Goal: Task Accomplishment & Management: Manage account settings

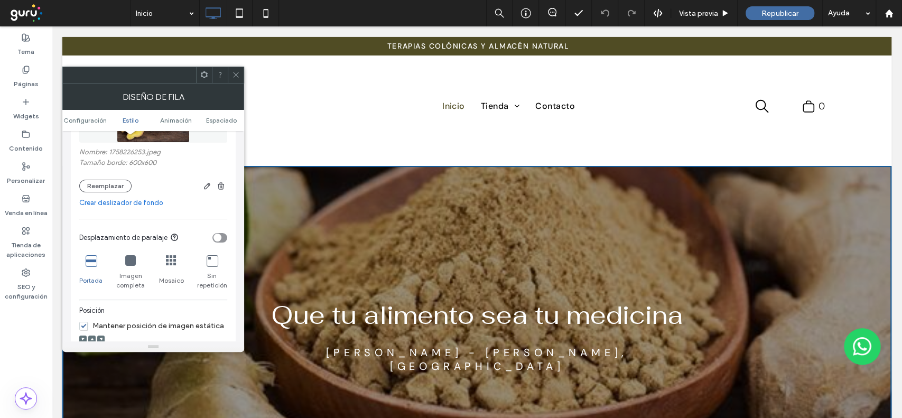
scroll to position [211, 0]
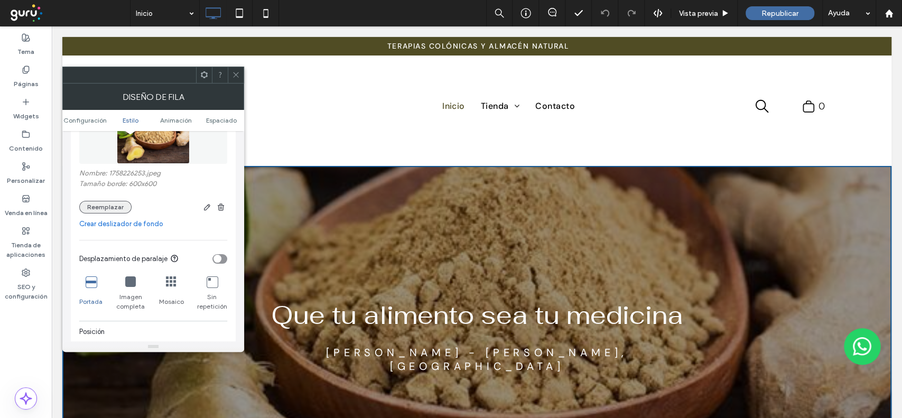
click at [97, 206] on button "Reemplazar" at bounding box center [105, 207] width 52 height 13
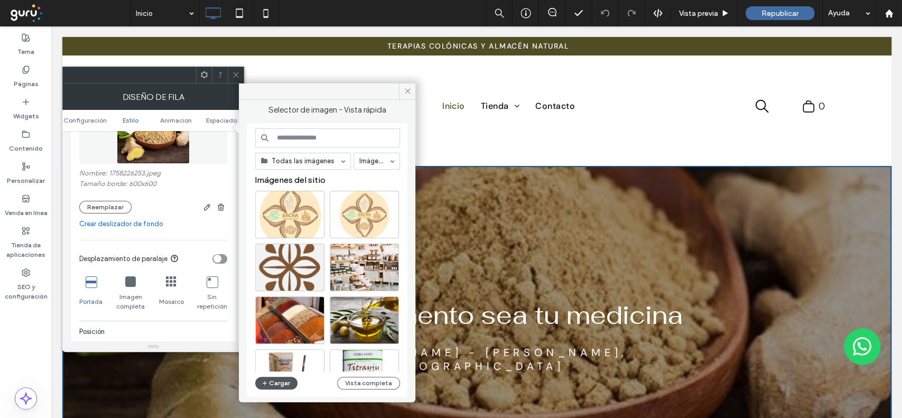
click at [273, 378] on button "Cargar" at bounding box center [276, 383] width 42 height 13
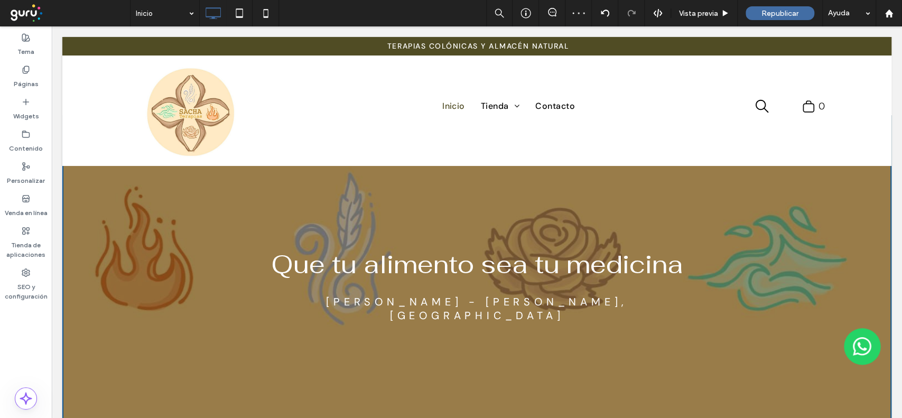
scroll to position [0, 0]
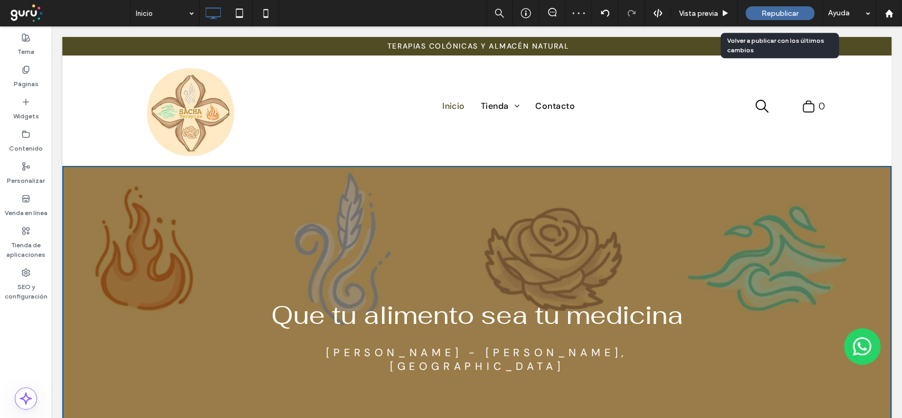
click at [778, 11] on span "Republicar" at bounding box center [779, 13] width 37 height 9
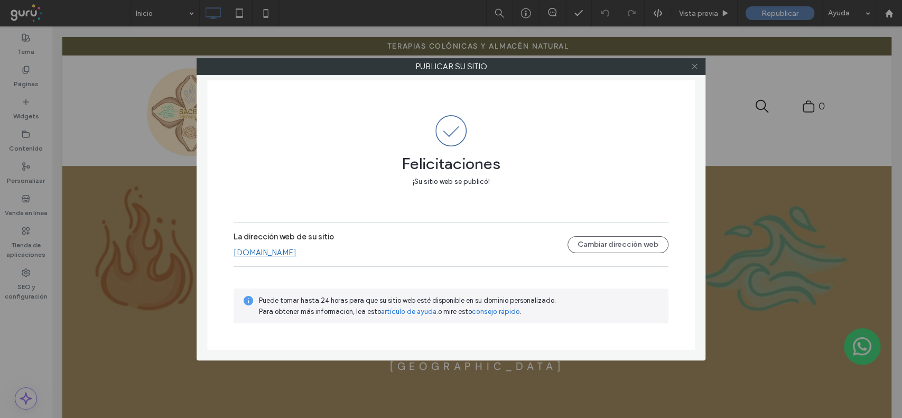
click at [693, 66] on icon at bounding box center [695, 66] width 8 height 8
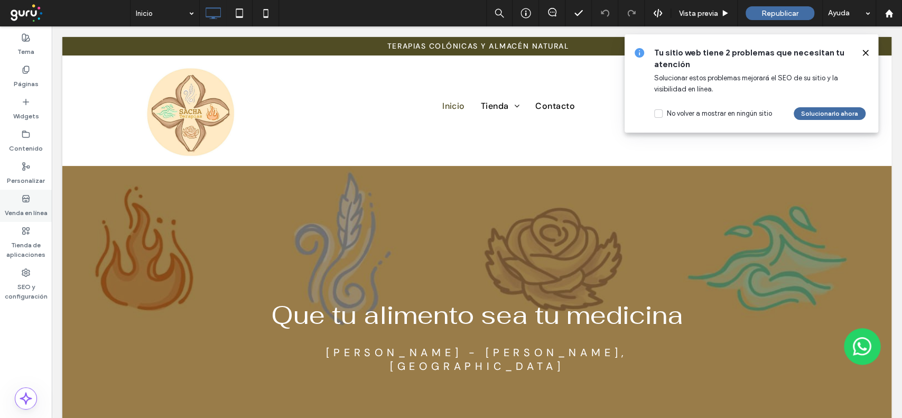
click at [25, 201] on use at bounding box center [25, 198] width 7 height 6
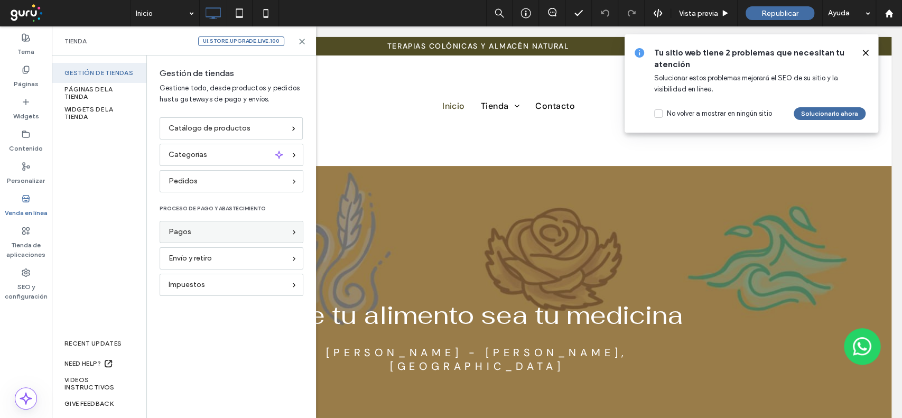
click at [208, 230] on div "Pagos" at bounding box center [227, 232] width 117 height 12
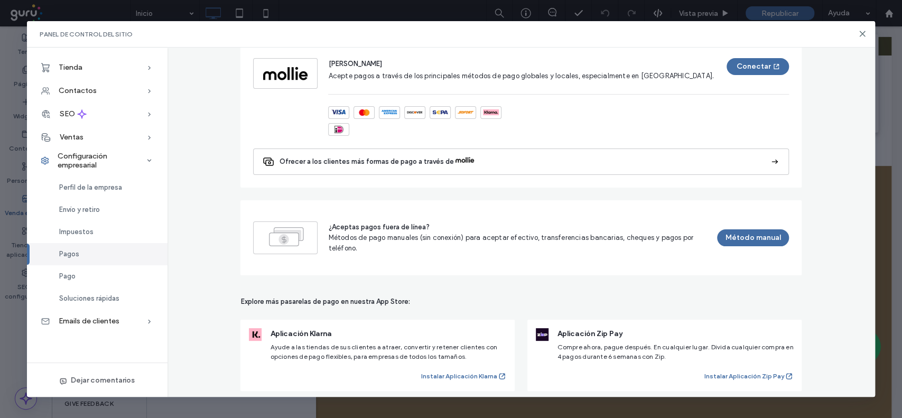
scroll to position [670, 0]
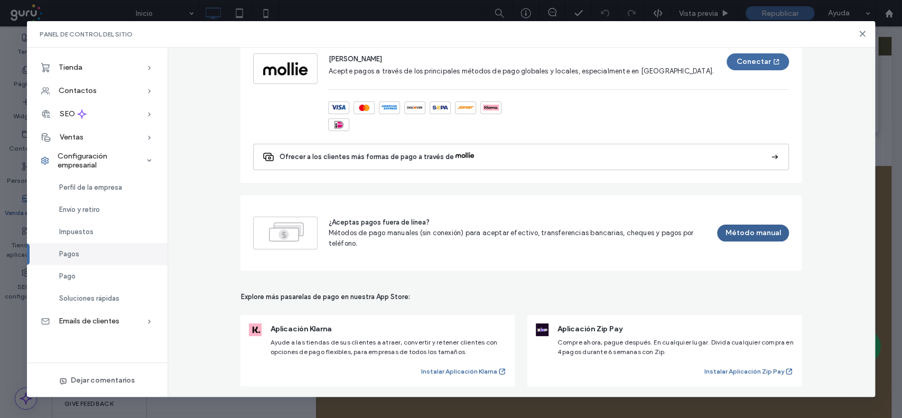
click at [739, 228] on button "Método manual" at bounding box center [753, 233] width 72 height 17
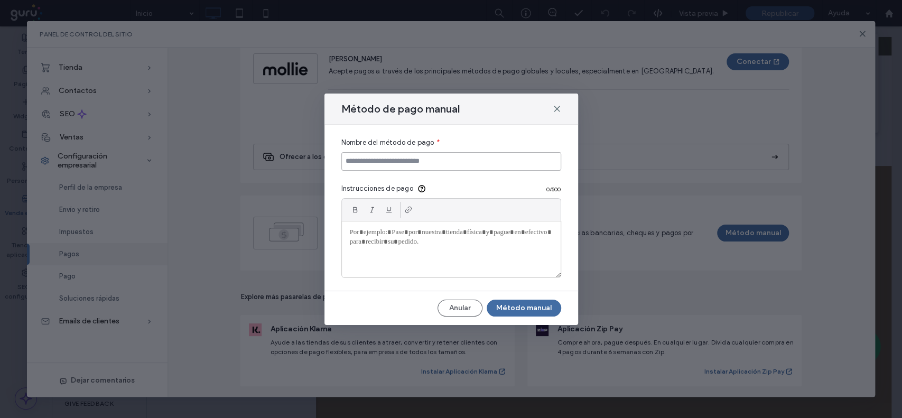
click at [407, 158] on input at bounding box center [451, 161] width 220 height 18
type input "**********"
click at [380, 250] on div at bounding box center [451, 249] width 219 height 56
paste div
click at [518, 302] on button "Método manual" at bounding box center [524, 308] width 75 height 17
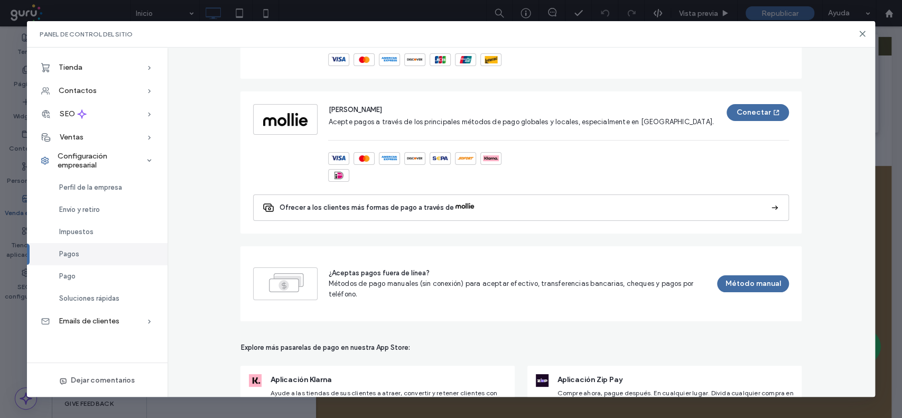
scroll to position [820, 0]
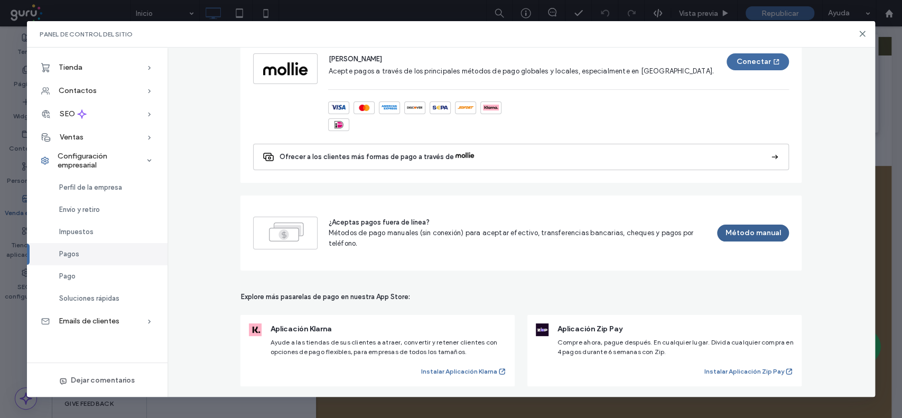
click at [740, 232] on button "Método manual" at bounding box center [753, 233] width 72 height 17
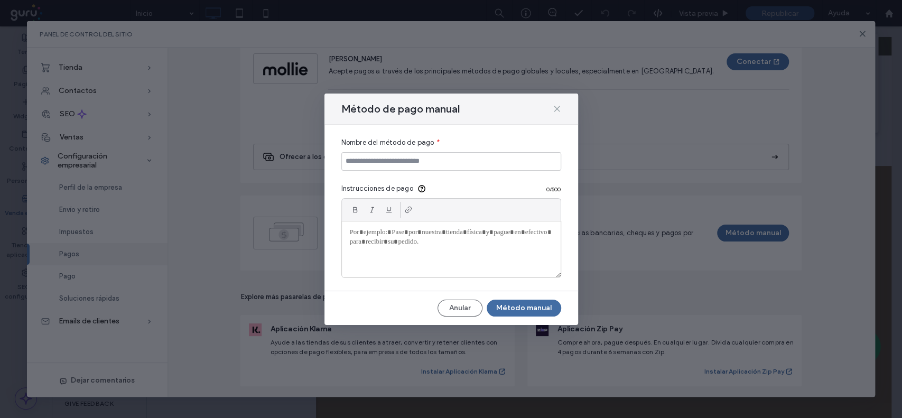
click at [556, 108] on use at bounding box center [556, 108] width 5 height 5
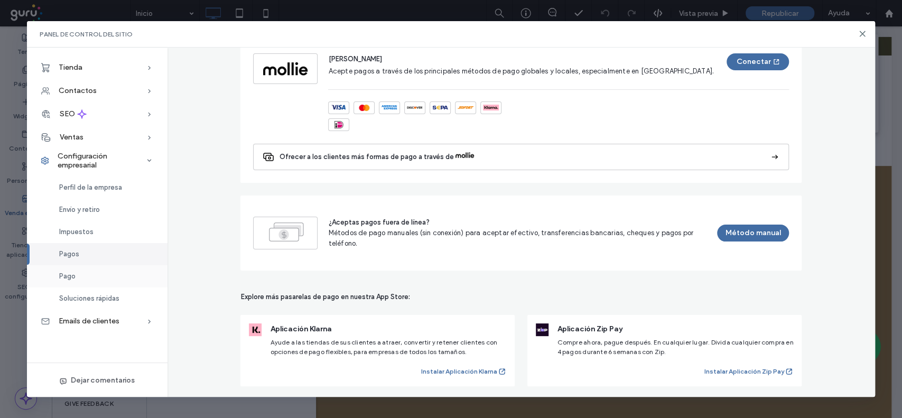
click at [76, 276] on div "Pago" at bounding box center [97, 276] width 141 height 22
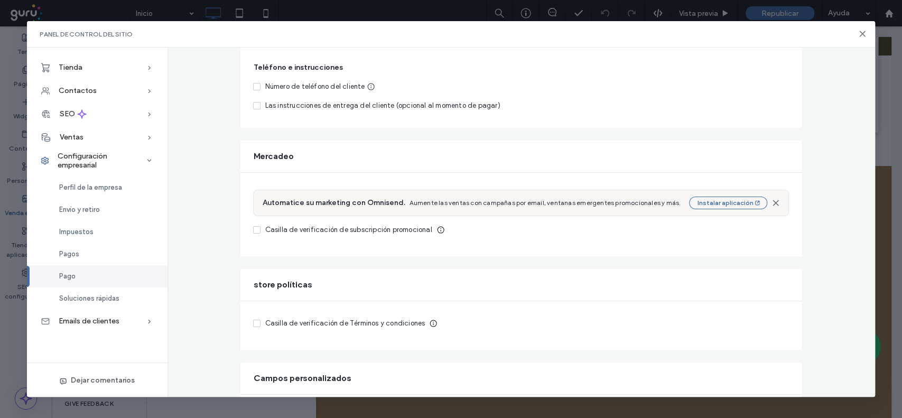
scroll to position [361, 0]
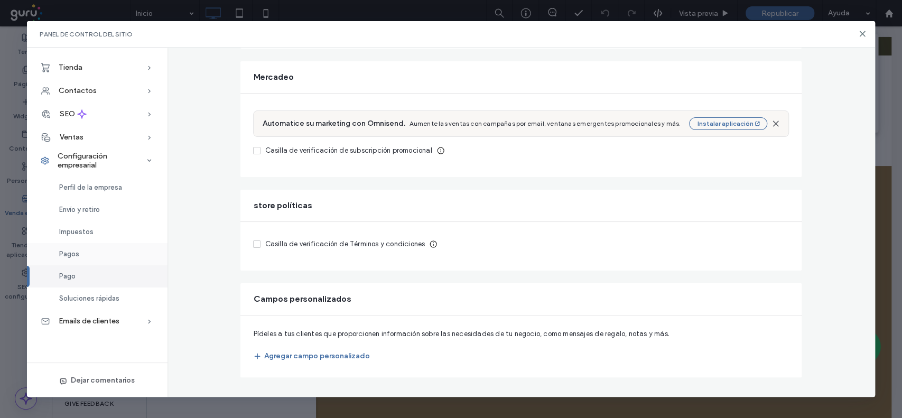
click at [81, 254] on div "Pagos" at bounding box center [97, 254] width 141 height 22
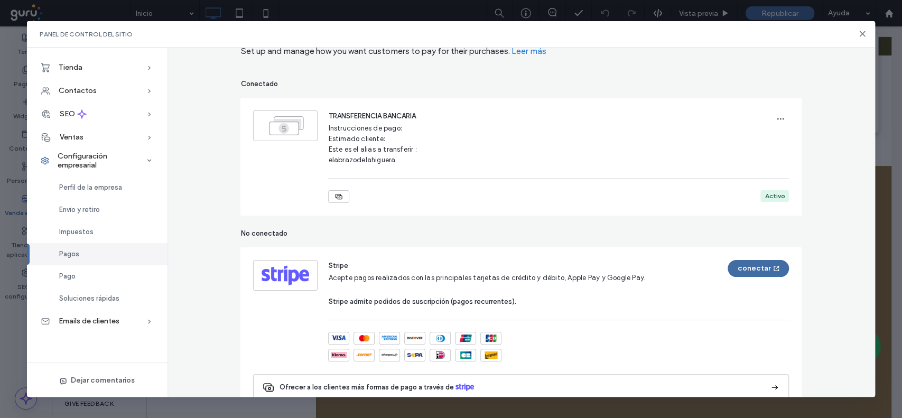
scroll to position [70, 0]
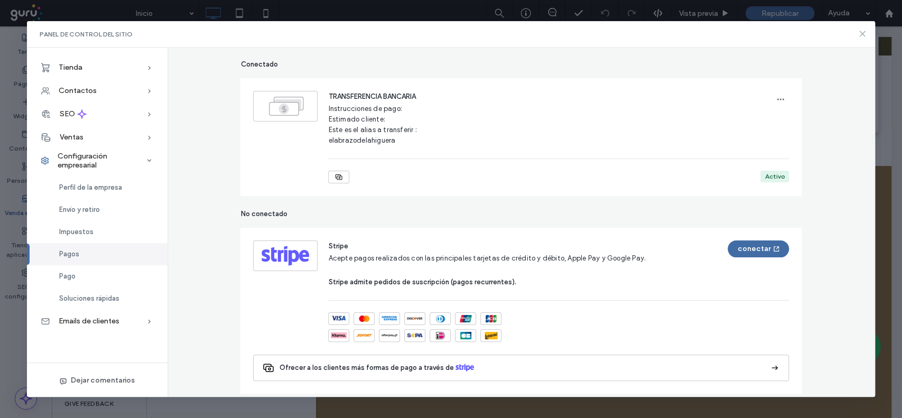
click at [859, 30] on icon at bounding box center [862, 34] width 8 height 8
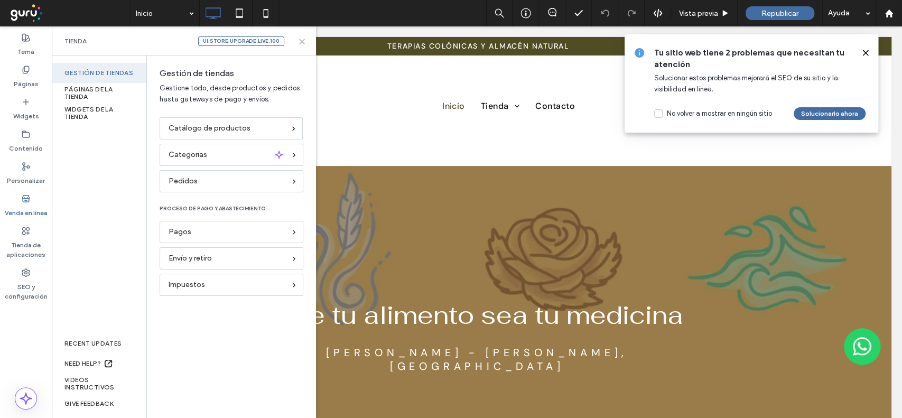
scroll to position [0, 0]
click at [303, 39] on icon at bounding box center [302, 42] width 8 height 8
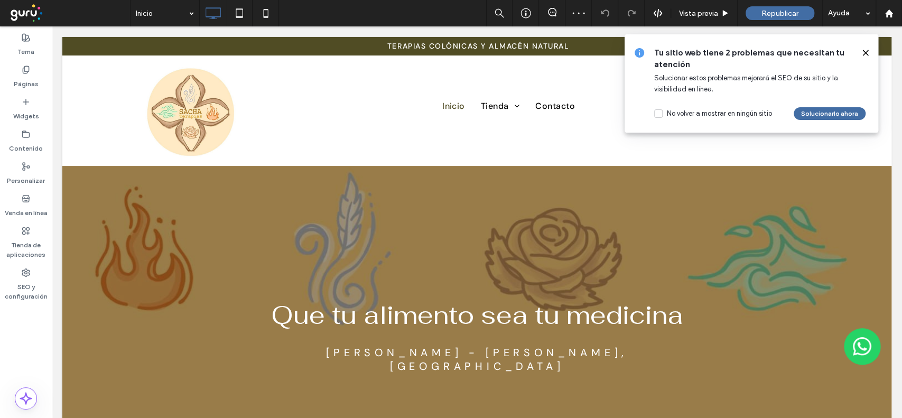
drag, startPoint x: 866, startPoint y: 48, endPoint x: 813, endPoint y: 22, distance: 58.8
click at [865, 48] on span at bounding box center [865, 53] width 8 height 12
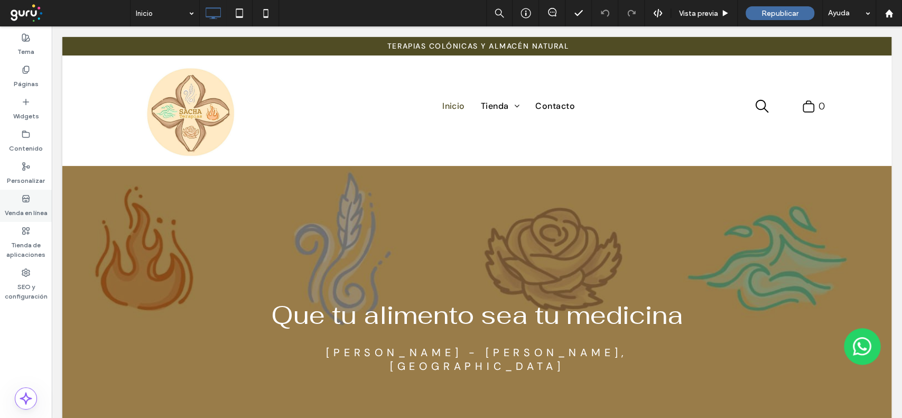
click at [23, 200] on use at bounding box center [25, 198] width 7 height 6
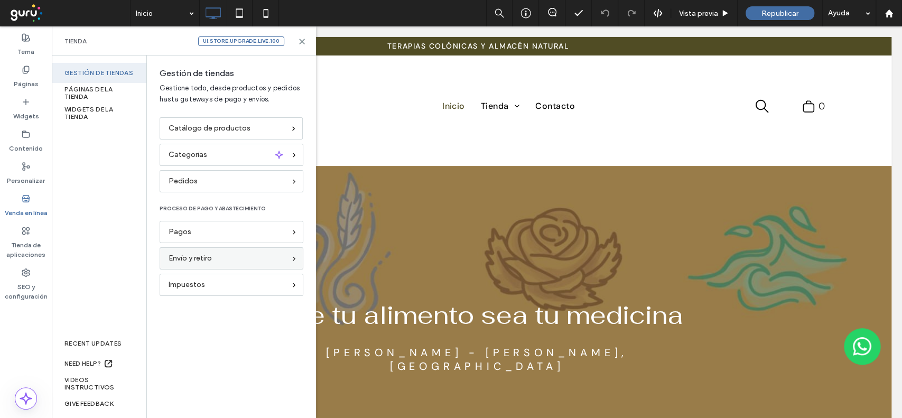
click at [215, 260] on div "Envío y retiro" at bounding box center [227, 259] width 117 height 12
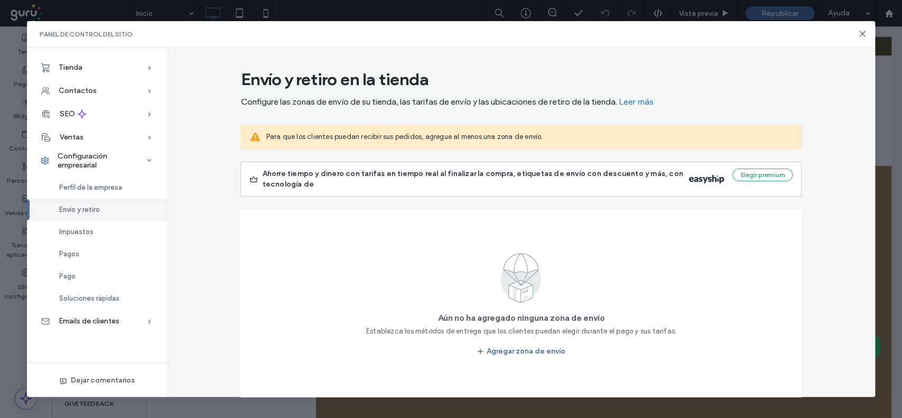
click at [471, 139] on span "Para que los clientes puedan recibir sus pedidos, agregue al menos una zona de …" at bounding box center [529, 137] width 527 height 11
click at [860, 32] on use at bounding box center [862, 33] width 5 height 5
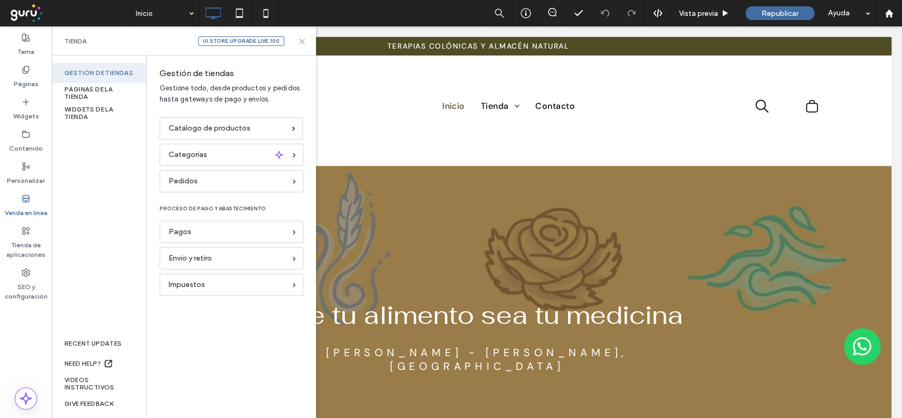
click at [301, 39] on icon at bounding box center [302, 42] width 8 height 8
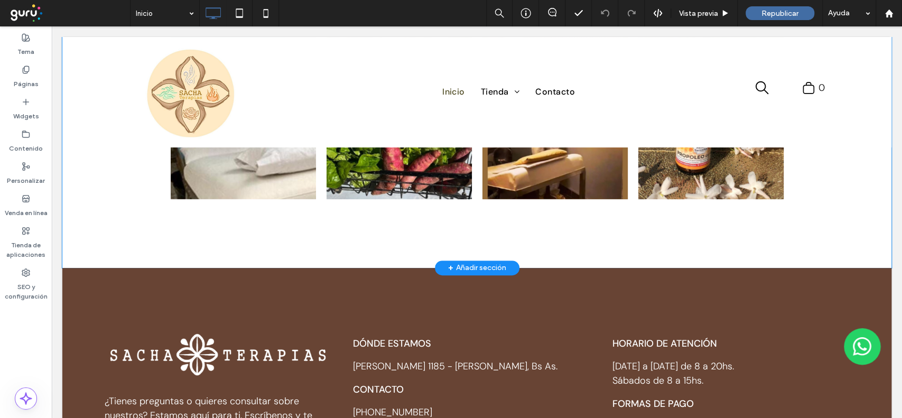
scroll to position [3099, 0]
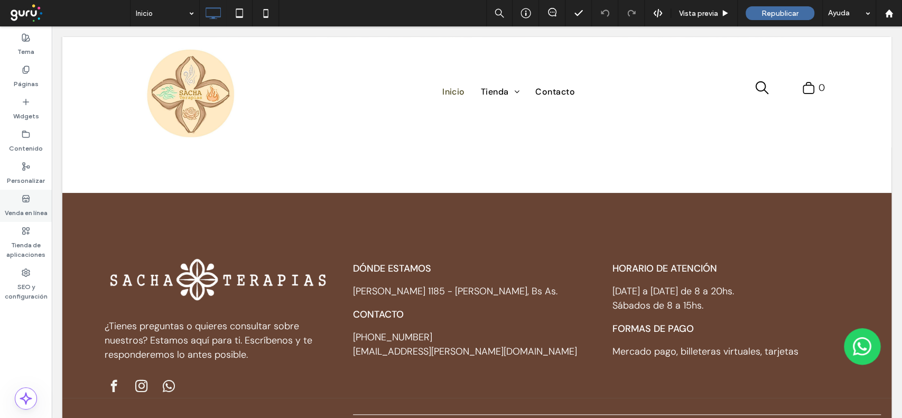
click at [23, 198] on icon at bounding box center [26, 198] width 8 height 8
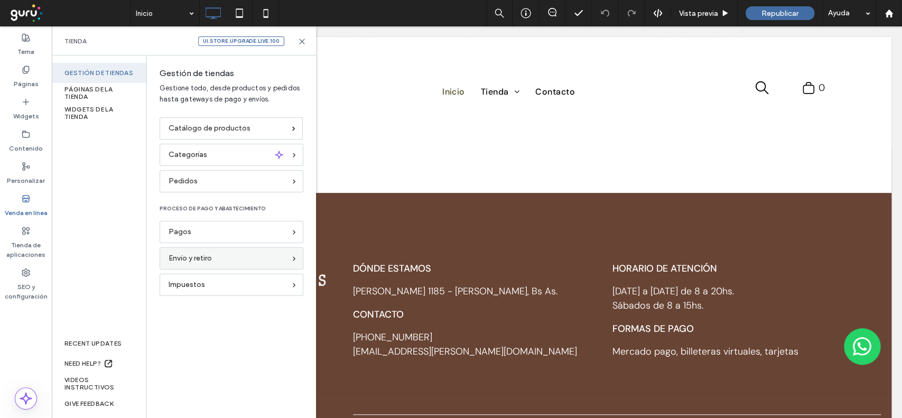
click at [198, 254] on span "Envío y retiro" at bounding box center [190, 259] width 43 height 12
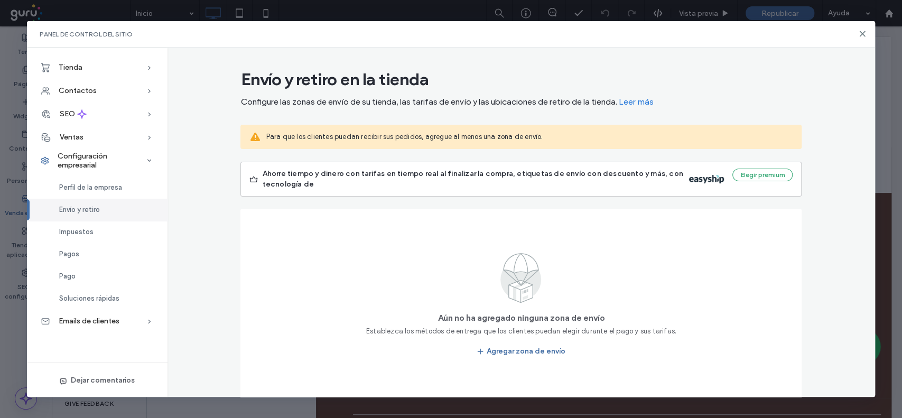
click at [638, 101] on span "Leer más" at bounding box center [635, 102] width 35 height 10
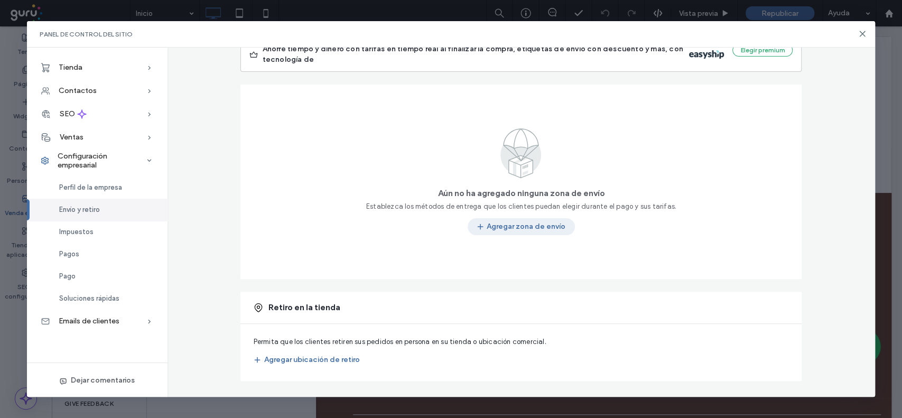
click at [508, 227] on button "Agregar zona de envío" at bounding box center [521, 226] width 107 height 17
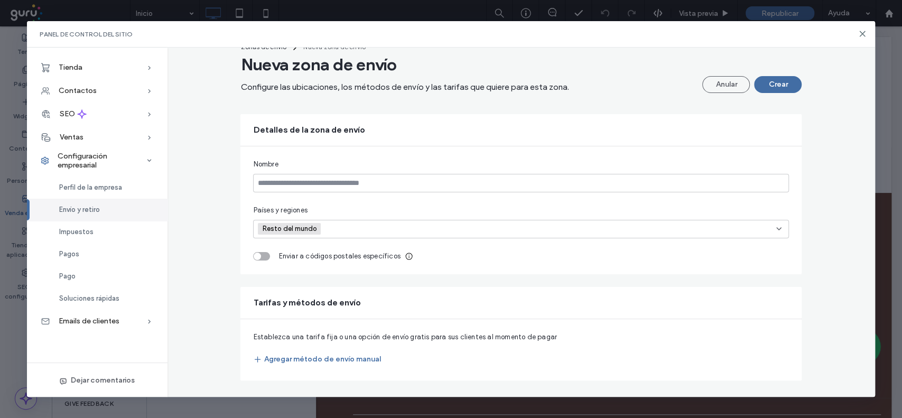
scroll to position [27, 0]
click at [342, 359] on button "Agregar método de envío manual" at bounding box center [316, 359] width 127 height 17
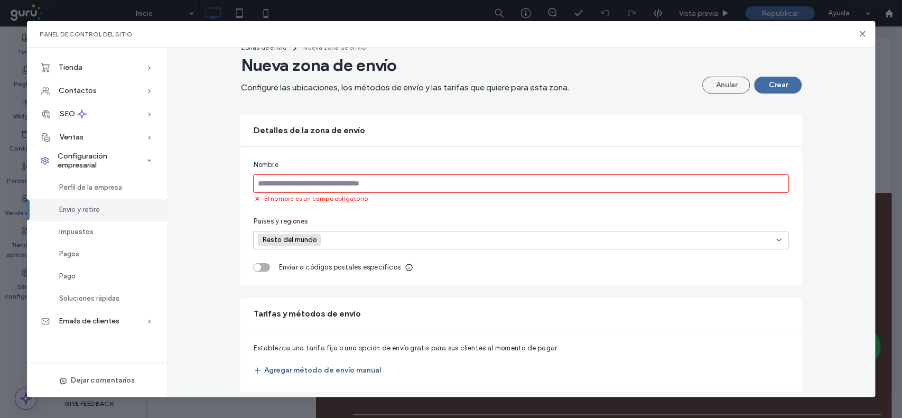
click at [328, 370] on button "Agregar método de envío manual" at bounding box center [316, 370] width 127 height 17
click at [451, 187] on input at bounding box center [521, 183] width 536 height 18
click at [860, 33] on icon at bounding box center [862, 34] width 8 height 8
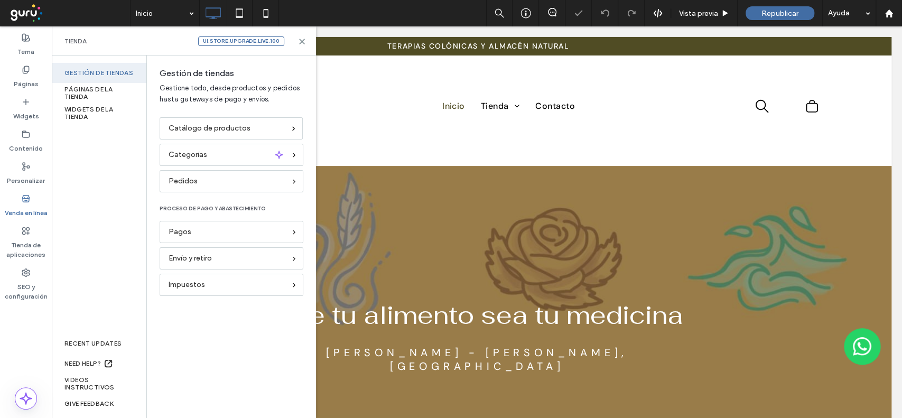
scroll to position [0, 0]
click at [304, 43] on use at bounding box center [302, 41] width 5 height 5
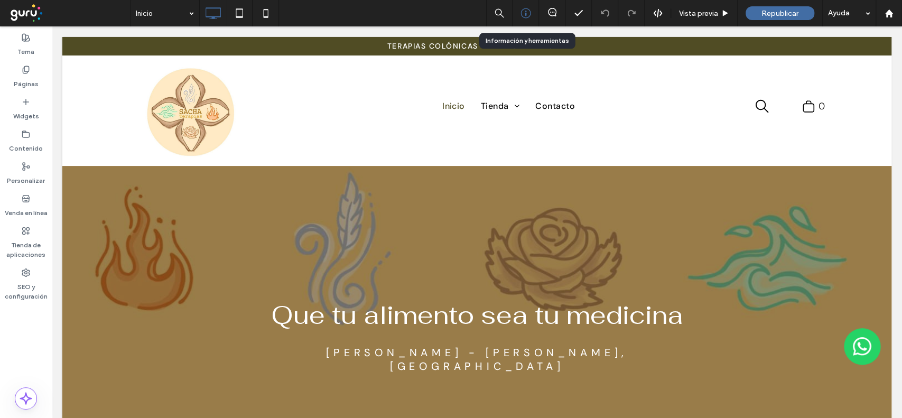
click at [523, 11] on icon at bounding box center [525, 13] width 11 height 11
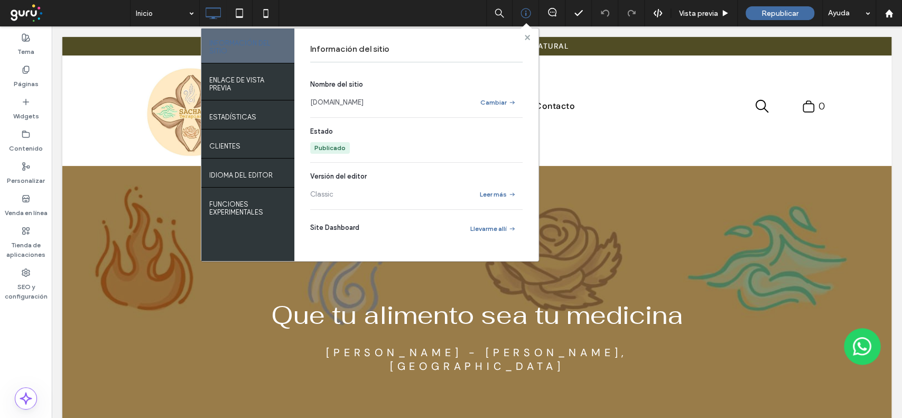
click at [528, 36] on use at bounding box center [526, 36] width 5 height 5
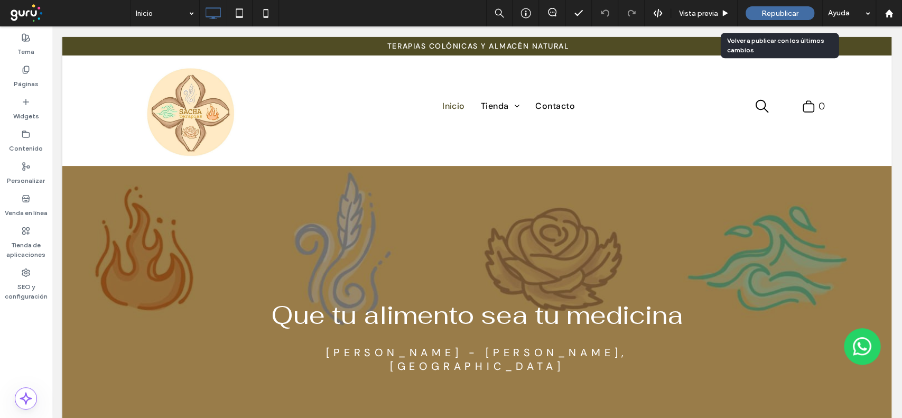
click at [787, 19] on div "Republicar" at bounding box center [780, 13] width 69 height 14
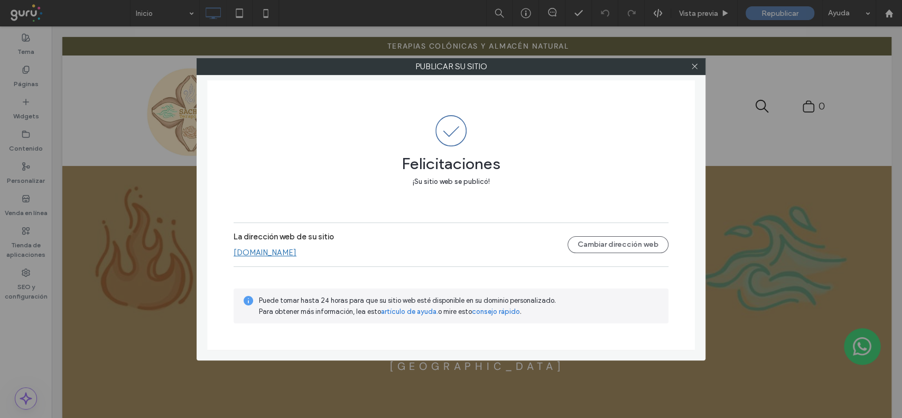
click at [700, 63] on div at bounding box center [694, 67] width 16 height 16
click at [694, 68] on icon at bounding box center [695, 66] width 8 height 8
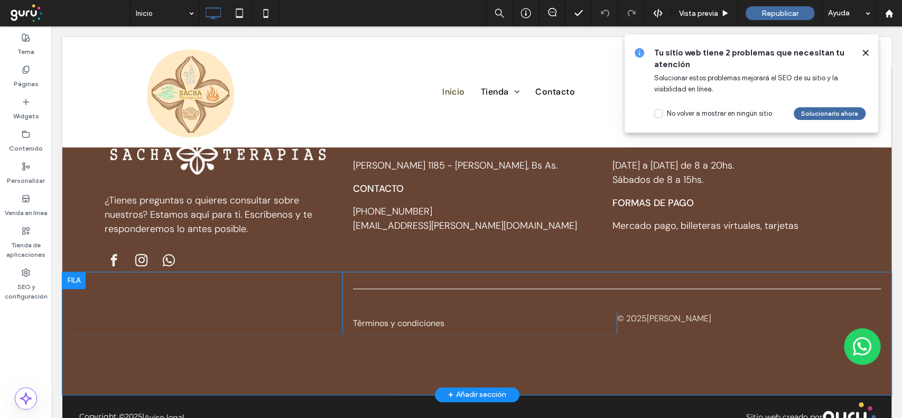
scroll to position [3084, 0]
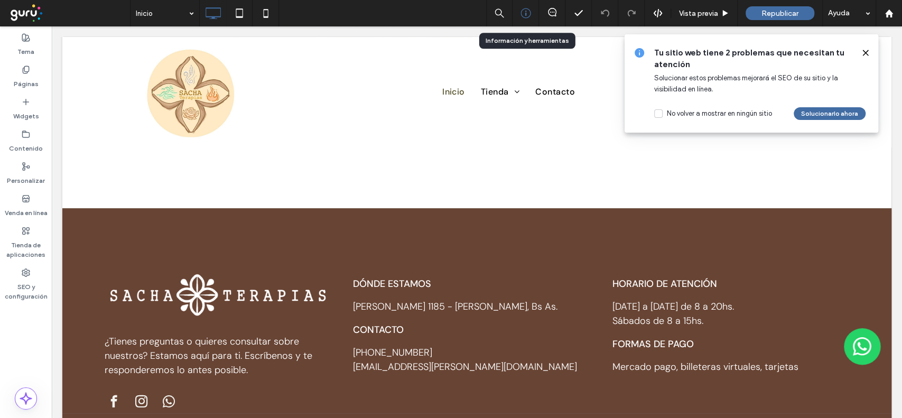
click at [527, 12] on icon at bounding box center [525, 13] width 11 height 11
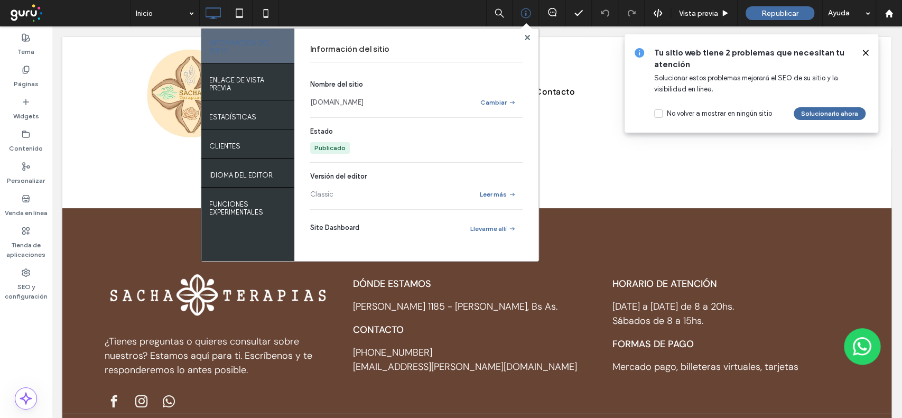
drag, startPoint x: 18, startPoint y: 329, endPoint x: 21, endPoint y: 320, distance: 9.4
click at [18, 329] on div "Tema Páginas Widgets Contenido Personalizar Venda en línea Tienda de aplicacion…" at bounding box center [26, 222] width 52 height 392
click at [521, 37] on div "Información del sitio" at bounding box center [416, 49] width 212 height 26
click at [525, 38] on use at bounding box center [526, 36] width 5 height 5
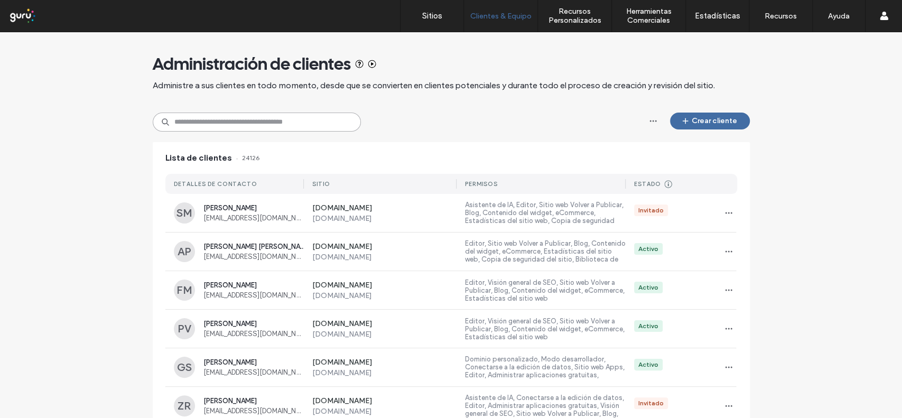
paste input "**********"
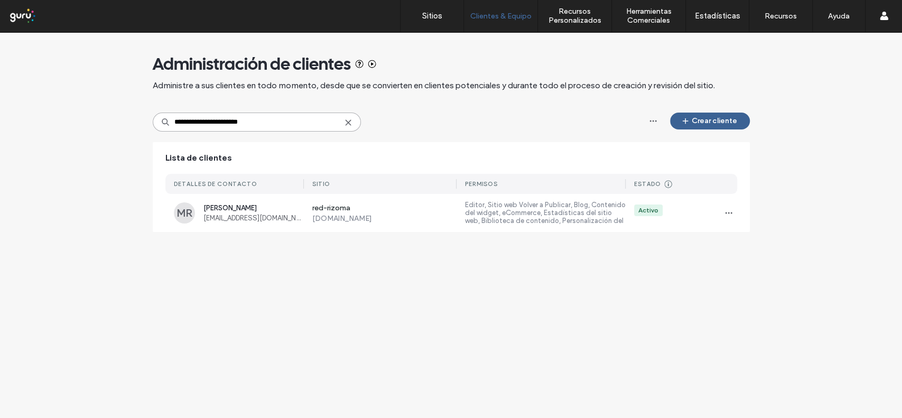
type input "**********"
drag, startPoint x: 718, startPoint y: 117, endPoint x: 369, endPoint y: 197, distance: 357.3
click at [376, 201] on div "**********" at bounding box center [451, 137] width 597 height 210
click at [325, 202] on div "red-rizoma [DOMAIN_NAME] Editor, Sitio web Volver a Publicar, Blog, Contenido d…" at bounding box center [520, 213] width 433 height 38
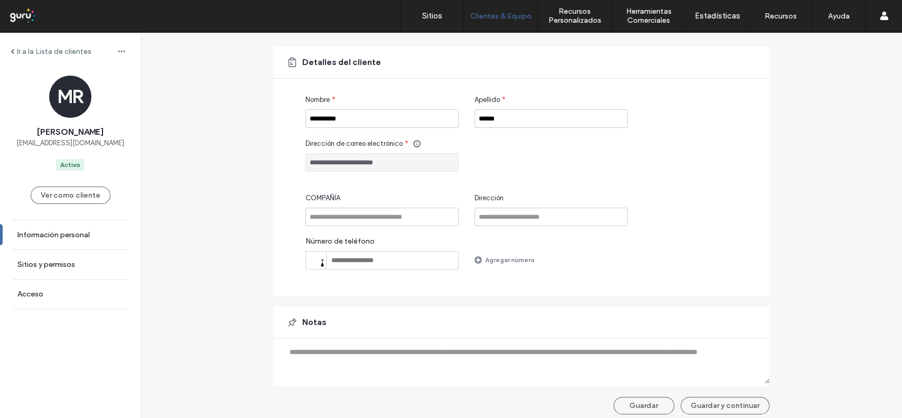
scroll to position [73, 0]
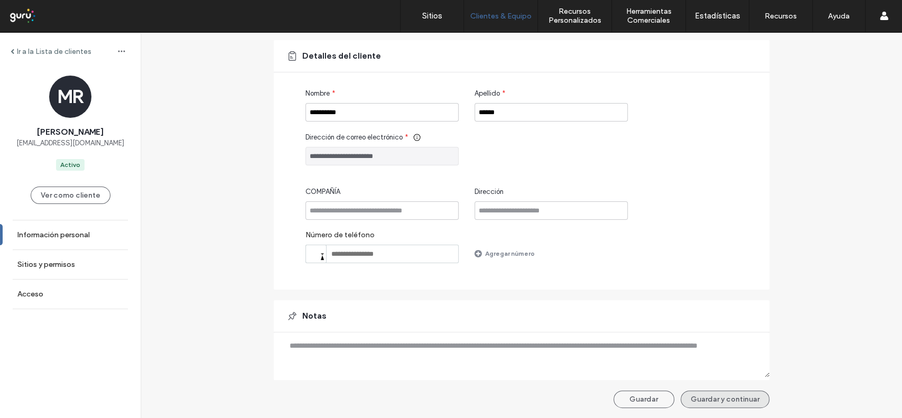
click at [706, 402] on button "Guardar y continuar" at bounding box center [725, 398] width 89 height 17
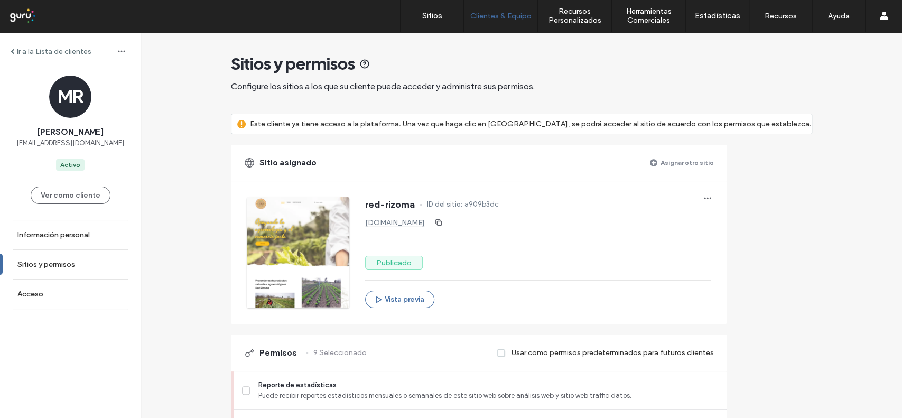
click at [695, 165] on label "Asignar otro sitio" at bounding box center [686, 162] width 53 height 18
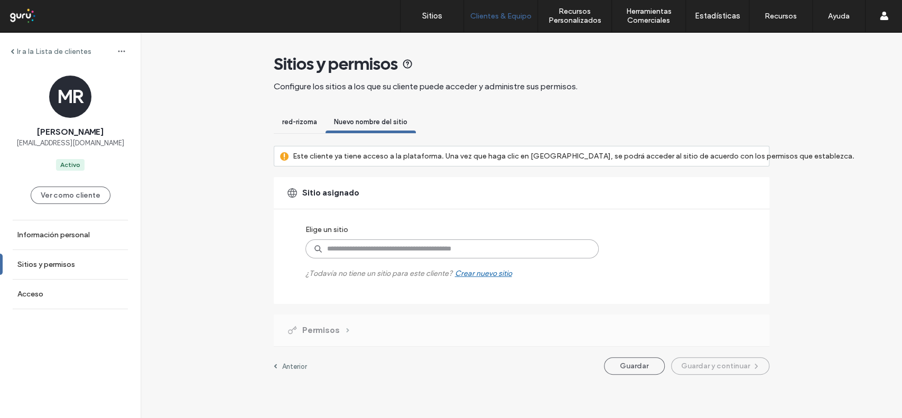
click at [368, 255] on input at bounding box center [451, 248] width 293 height 19
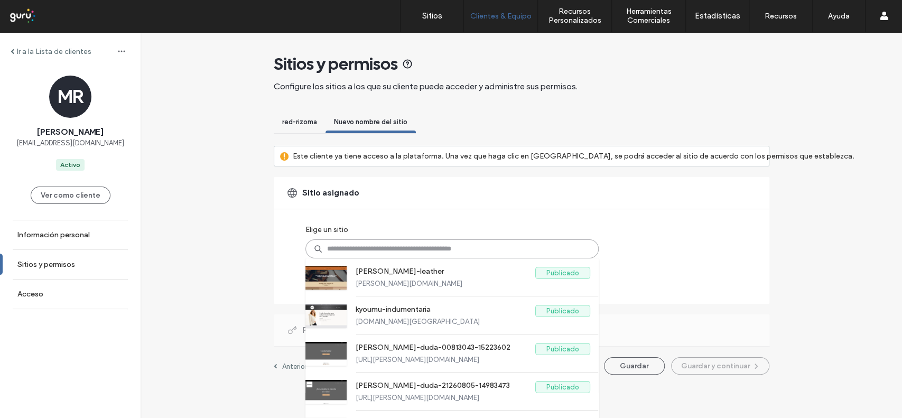
click at [534, 417] on html ".wqwq-1{fill:#231f20;} .cls-1q, .cls-2q { fill-rule: evenodd; } .cls-2q { fill:…" at bounding box center [451, 209] width 902 height 418
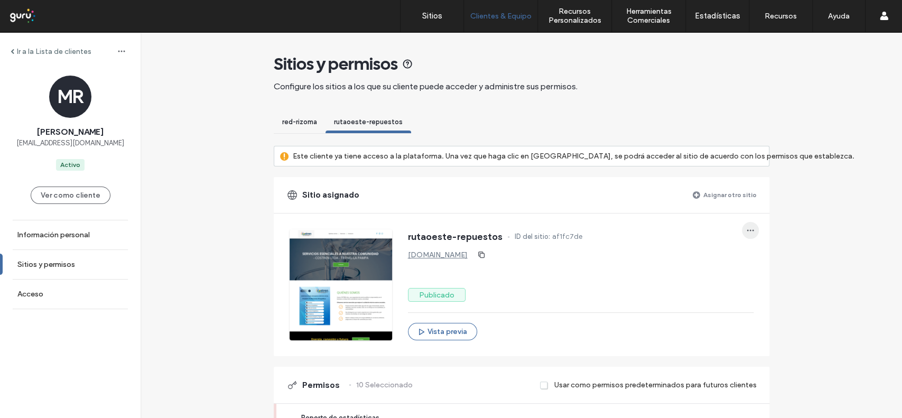
click at [749, 235] on span "button" at bounding box center [750, 230] width 17 height 17
click at [778, 258] on span "Cancelar asignación del sitio" at bounding box center [804, 258] width 91 height 11
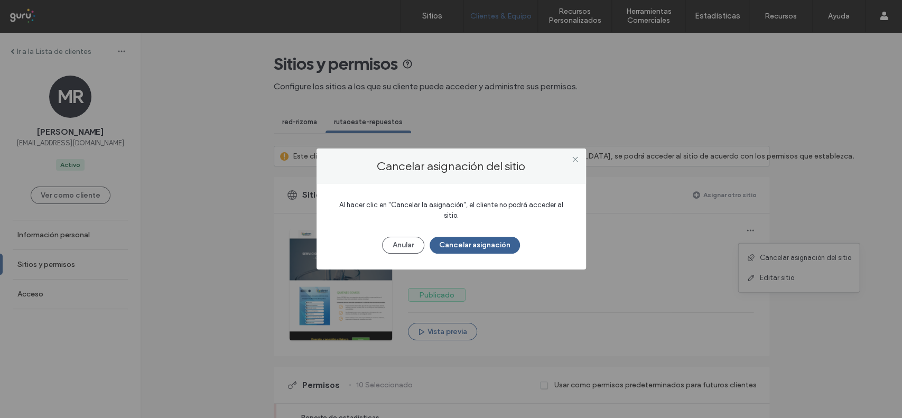
click at [505, 241] on button "Cancelar asignación" at bounding box center [475, 245] width 90 height 17
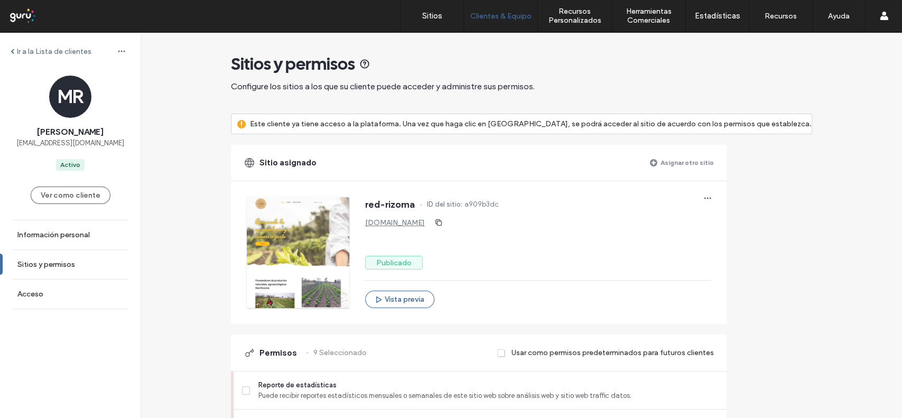
click at [714, 160] on label "Asignar otro sitio" at bounding box center [686, 162] width 53 height 18
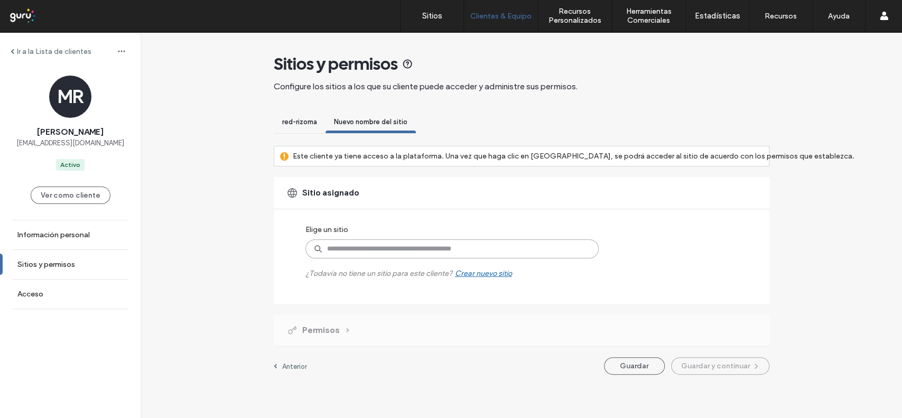
paste input "**********"
type input "**********"
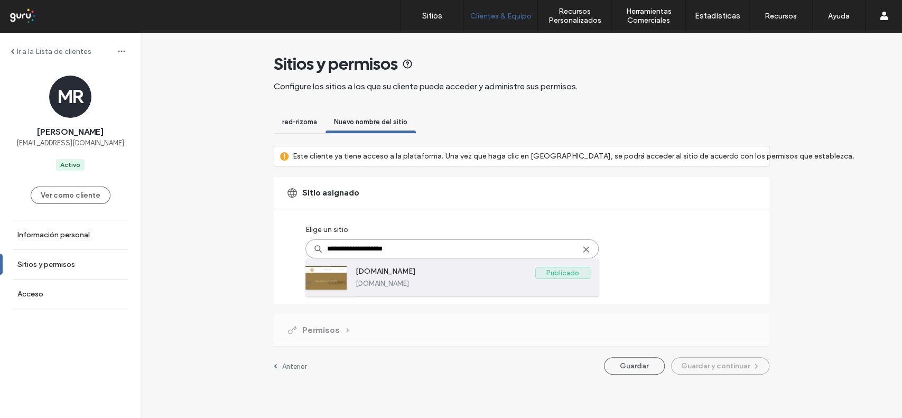
click at [454, 285] on label "[DOMAIN_NAME]" at bounding box center [473, 284] width 235 height 8
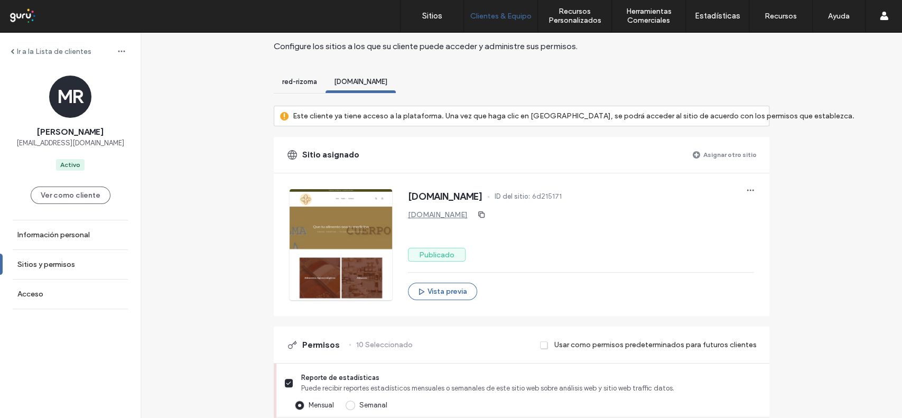
scroll to position [70, 0]
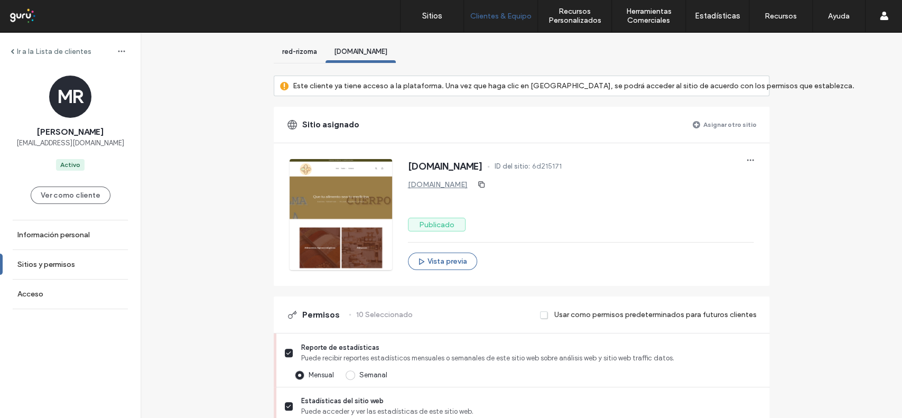
click at [551, 315] on div "Usar como permisos predeterminados para futuros clientes" at bounding box center [648, 315] width 216 height 20
click at [545, 314] on span at bounding box center [544, 315] width 8 height 10
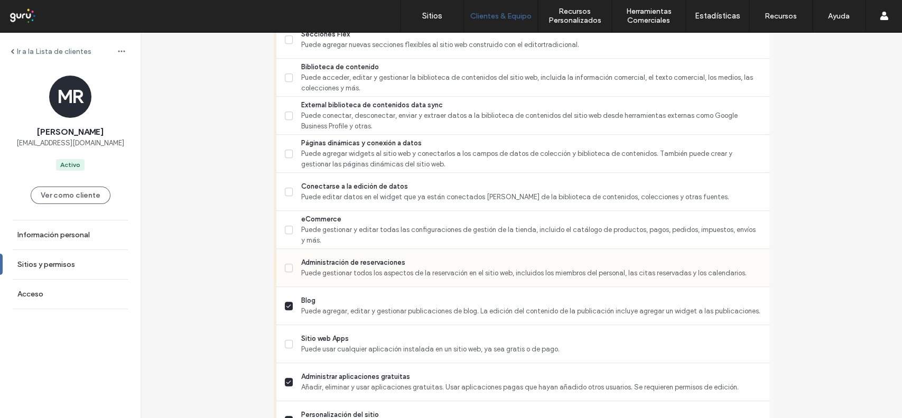
scroll to position [567, 0]
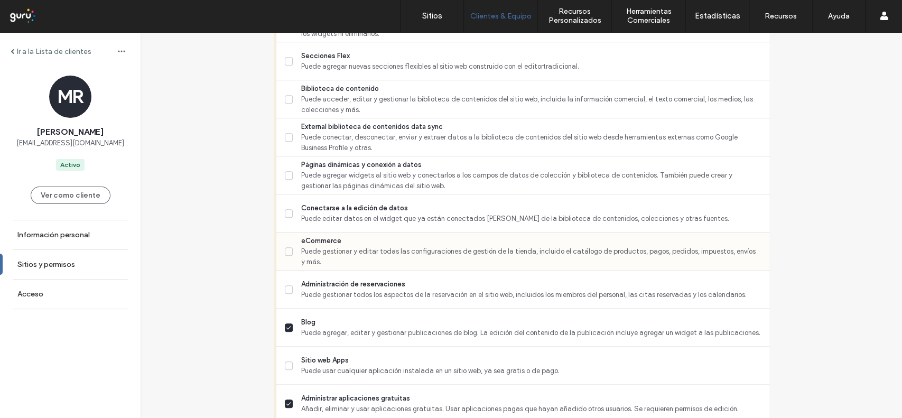
click at [288, 248] on span at bounding box center [289, 251] width 8 height 8
click at [290, 97] on label "Biblioteca de contenido Puede acceder, editar y gestionar la biblioteca de cont…" at bounding box center [523, 99] width 476 height 32
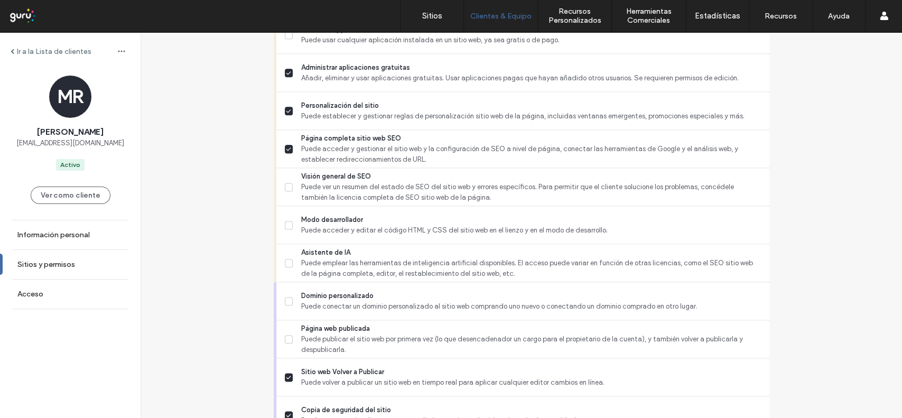
scroll to position [990, 0]
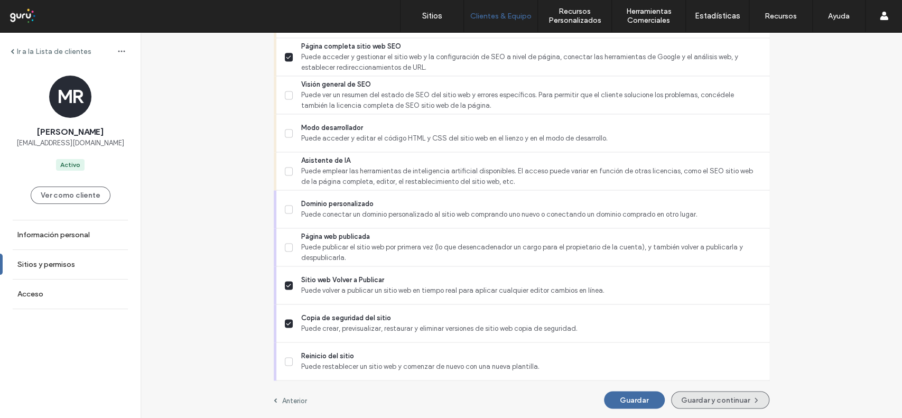
click at [724, 397] on button "Guardar y continuar" at bounding box center [720, 399] width 98 height 17
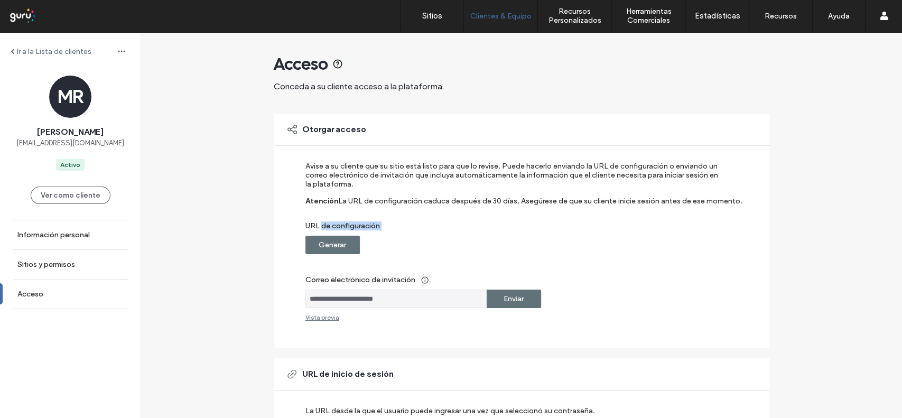
click at [319, 235] on div "URL de configuración Generar" at bounding box center [514, 237] width 418 height 33
click at [345, 243] on div "Generar" at bounding box center [332, 245] width 54 height 18
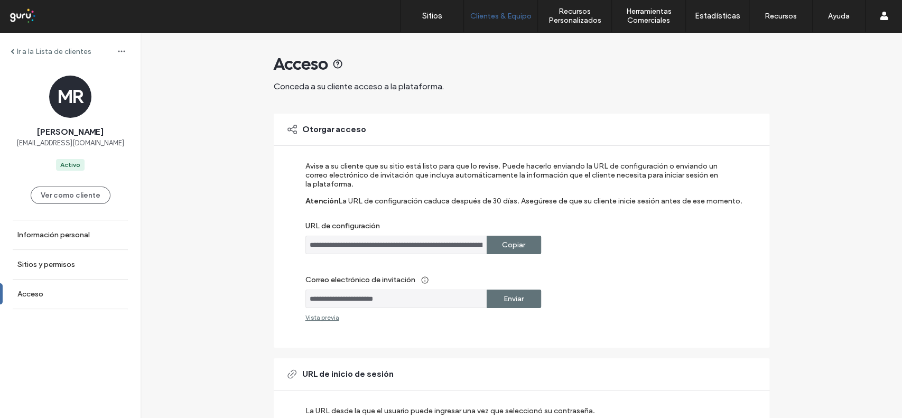
click at [533, 303] on div "Enviar" at bounding box center [514, 299] width 54 height 18
drag, startPoint x: 407, startPoint y: 304, endPoint x: 270, endPoint y: 299, distance: 137.5
click at [274, 299] on div "**********" at bounding box center [522, 231] width 496 height 234
